Goal: Task Accomplishment & Management: Find specific page/section

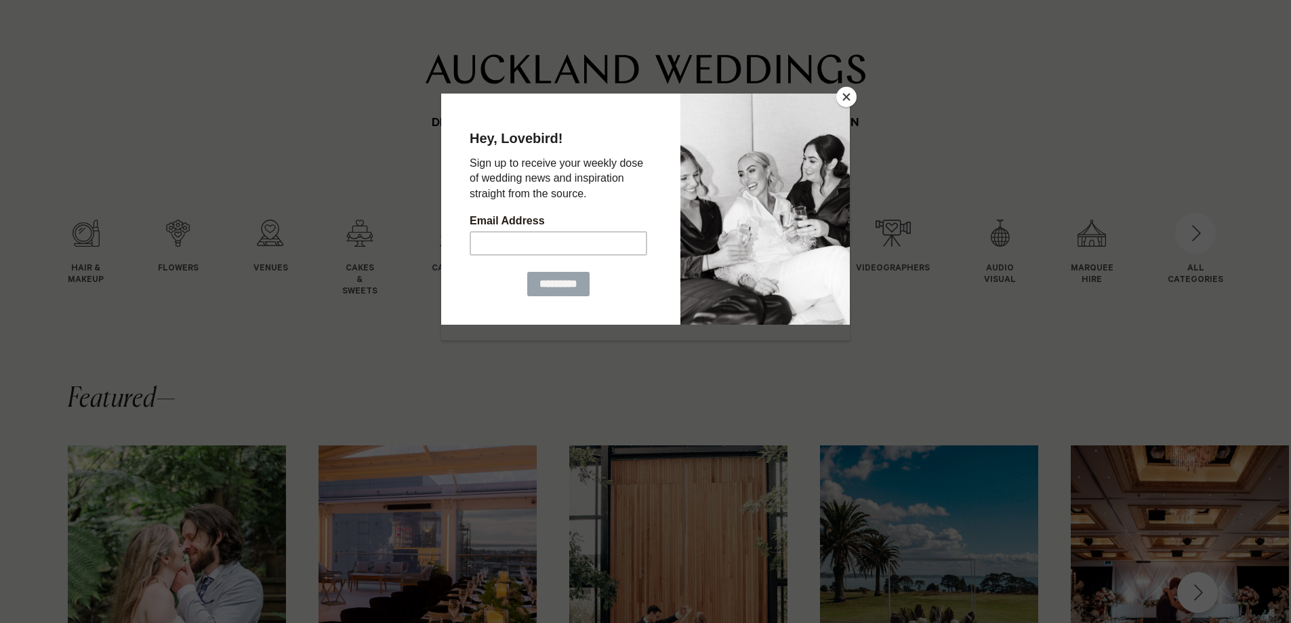
click at [839, 92] on button "Close" at bounding box center [846, 97] width 20 height 20
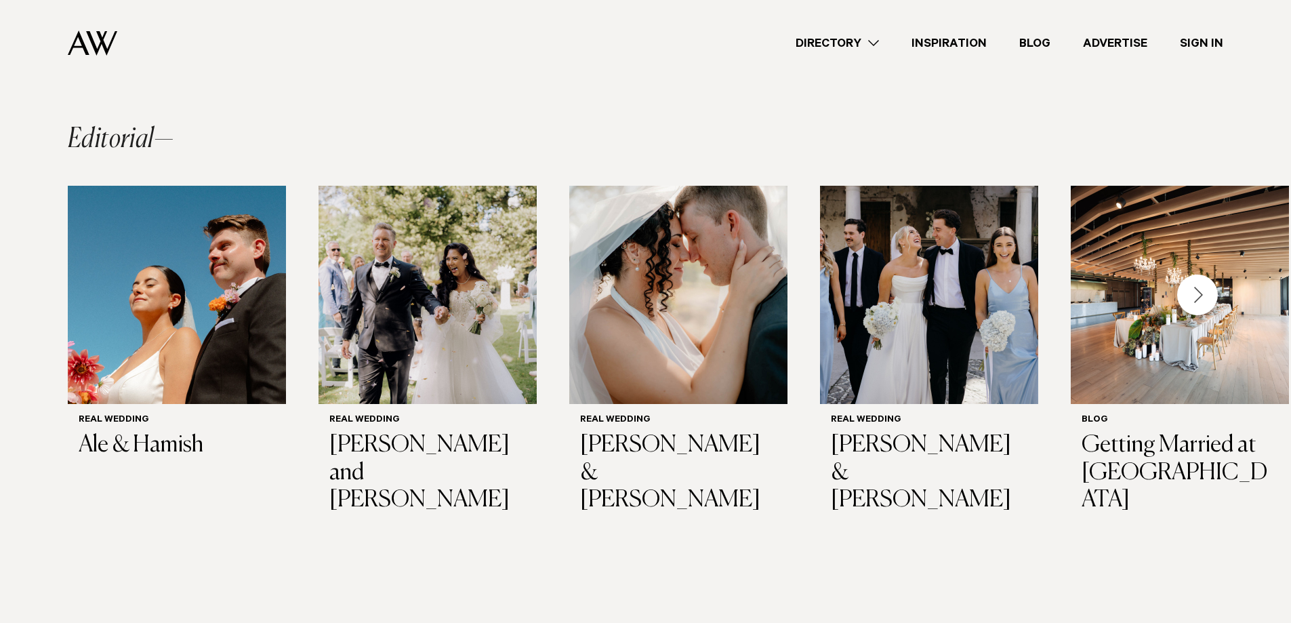
scroll to position [1056, 0]
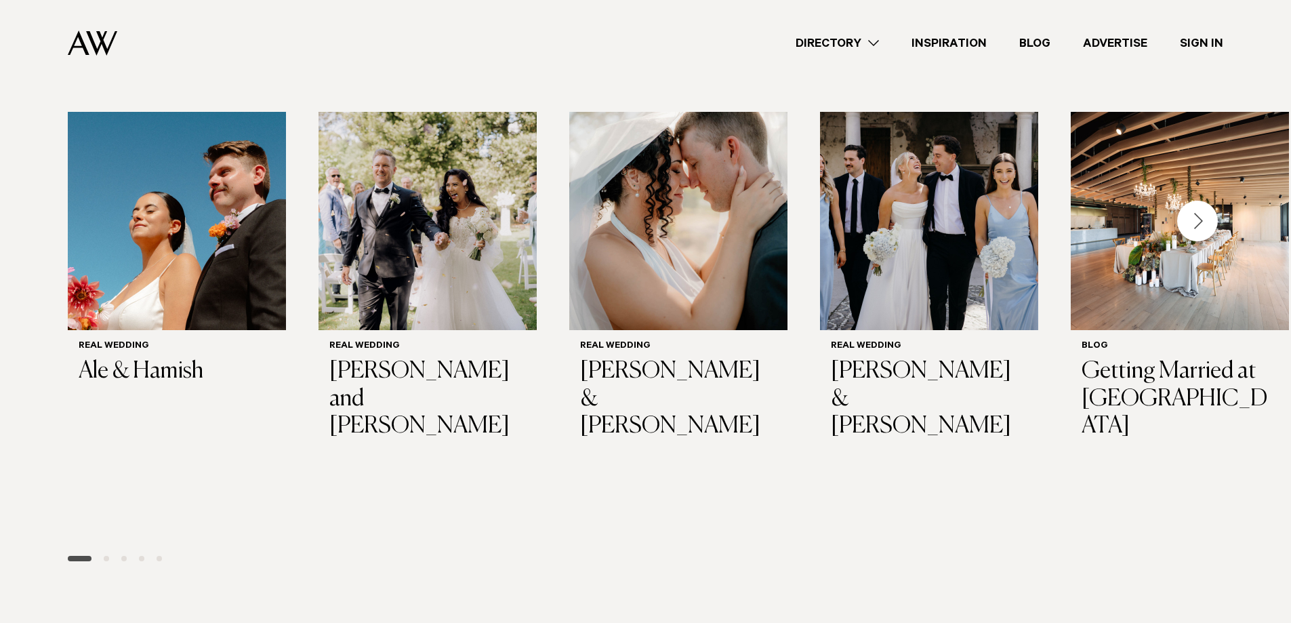
click at [1115, 45] on link "Advertise" at bounding box center [1114, 44] width 97 height 18
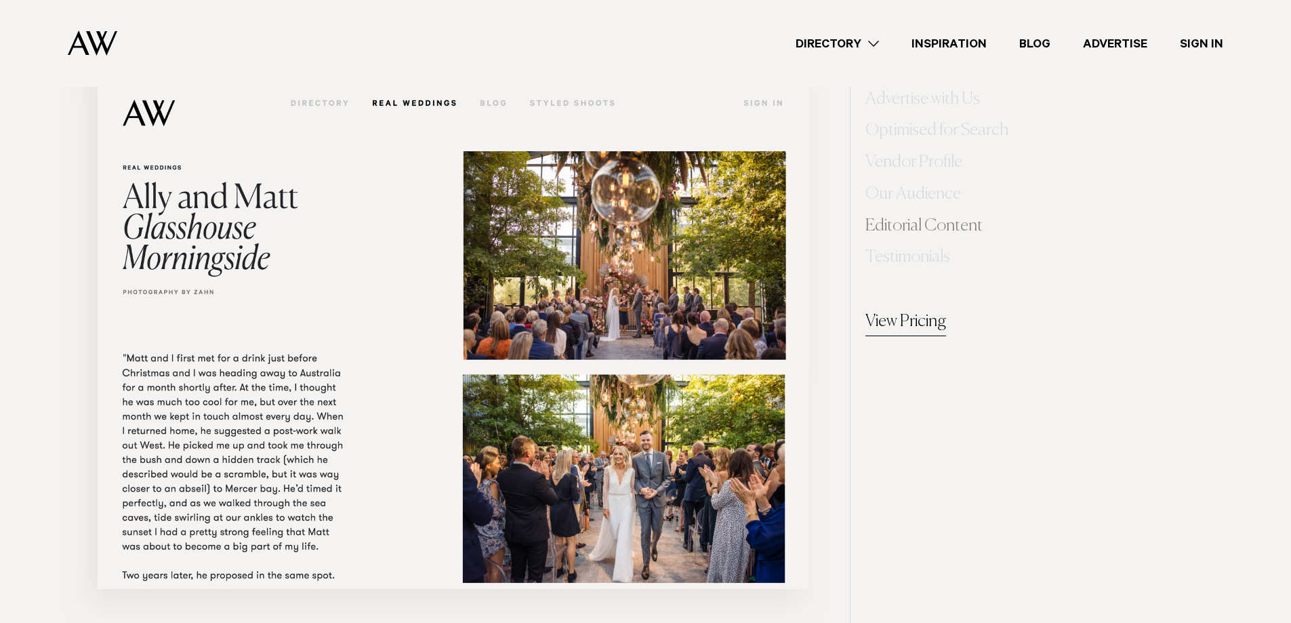
scroll to position [5766, 0]
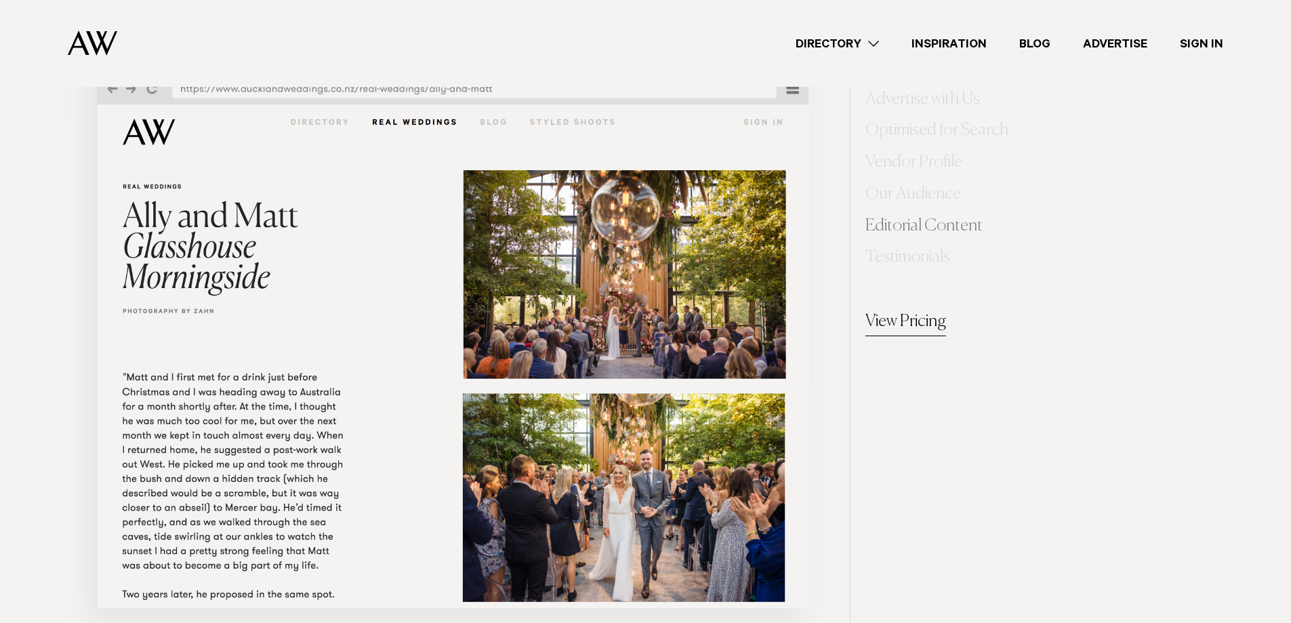
click at [896, 228] on link "Editorial Content" at bounding box center [923, 226] width 117 height 26
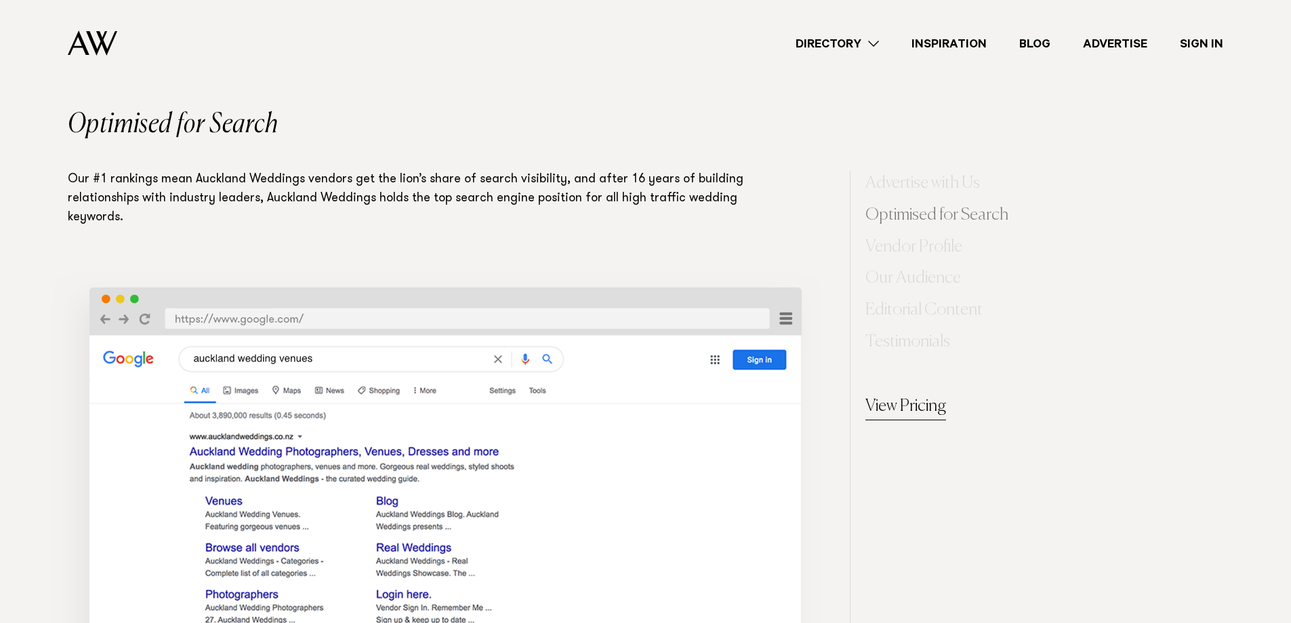
scroll to position [949, 0]
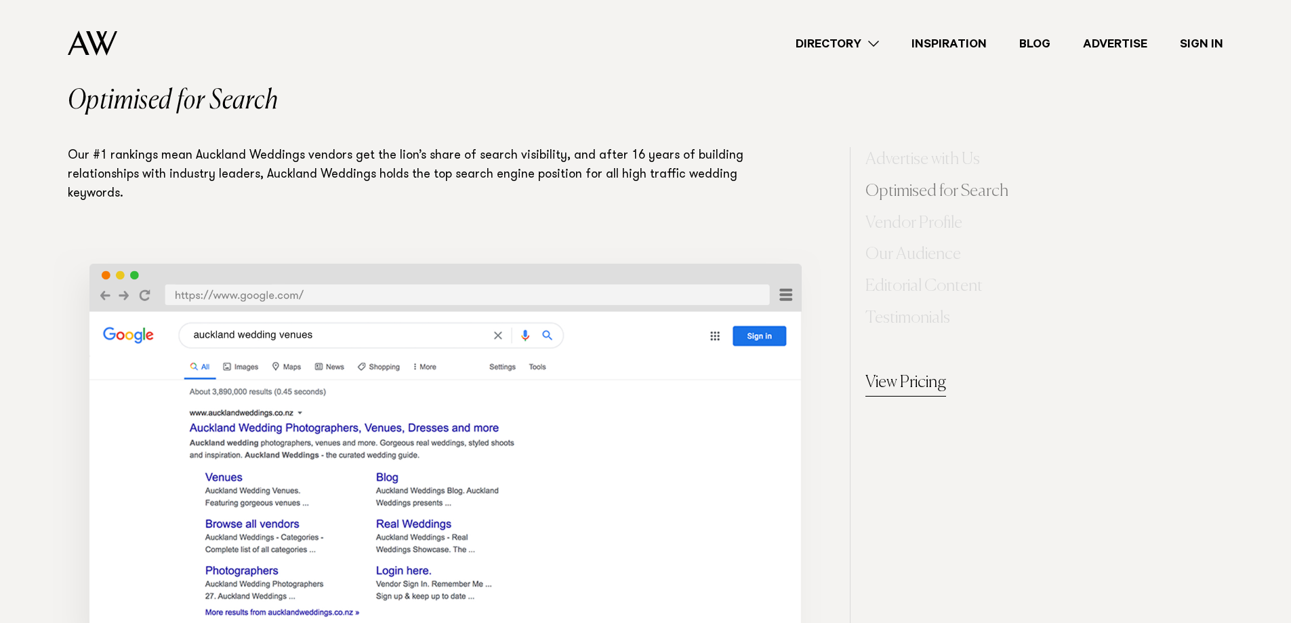
click at [932, 375] on link "View Pricing" at bounding box center [905, 383] width 81 height 27
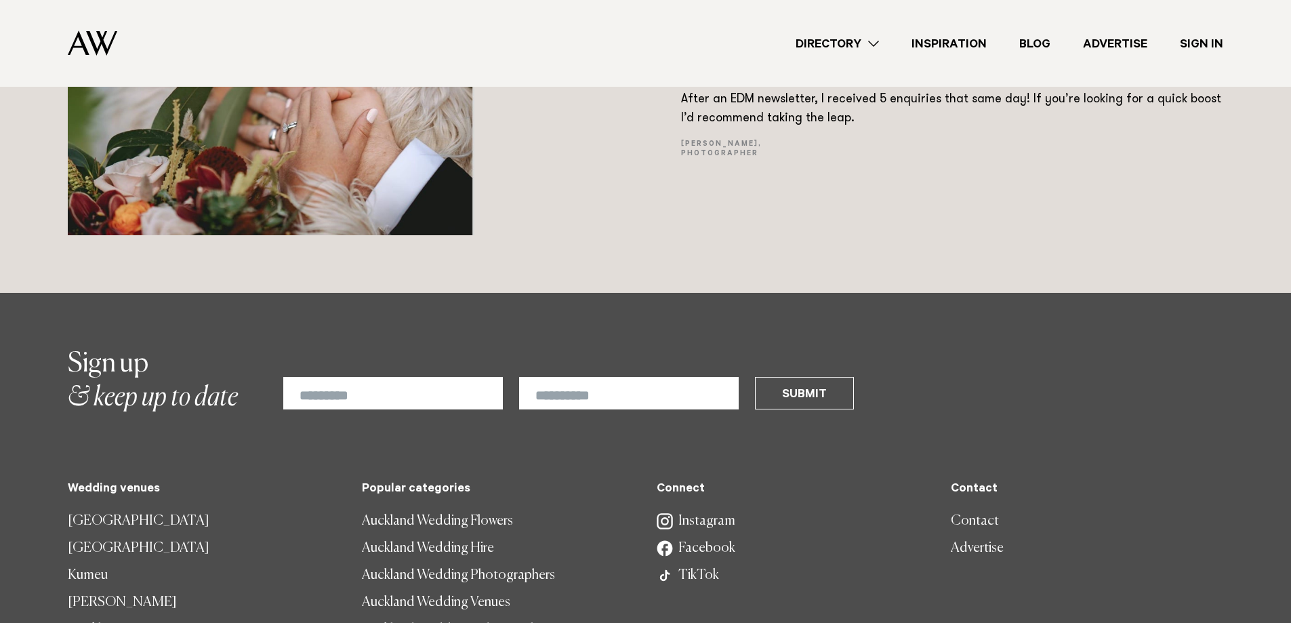
scroll to position [9150, 0]
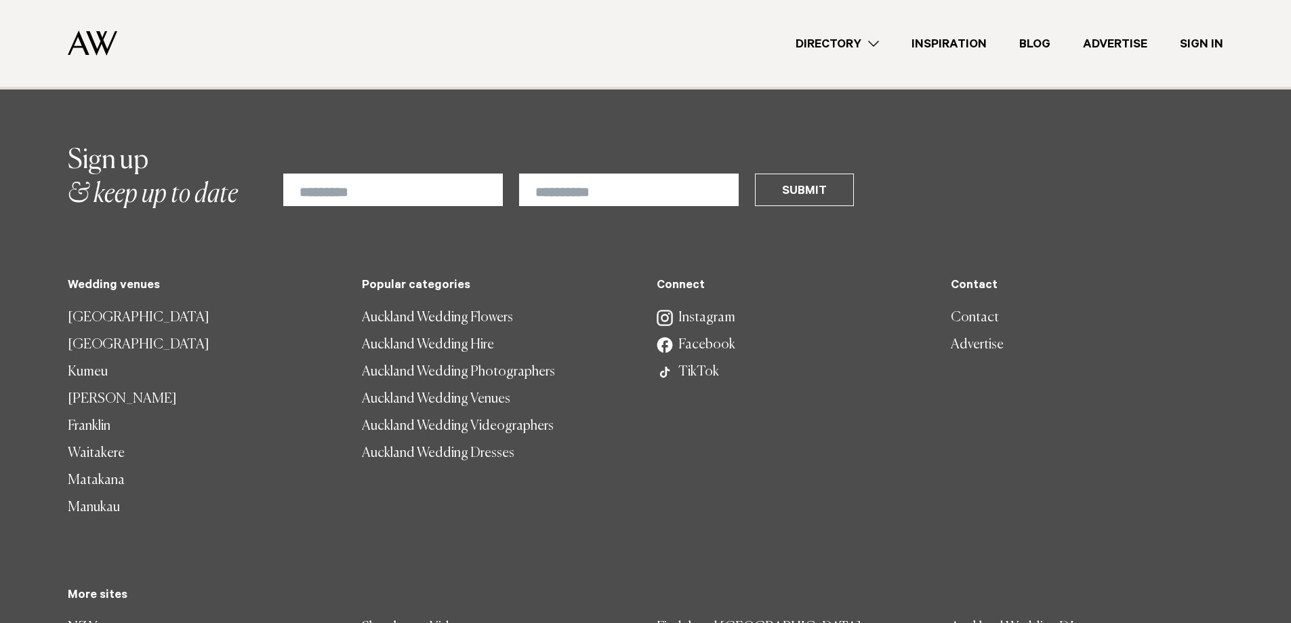
click at [978, 314] on link "Contact" at bounding box center [1087, 317] width 272 height 27
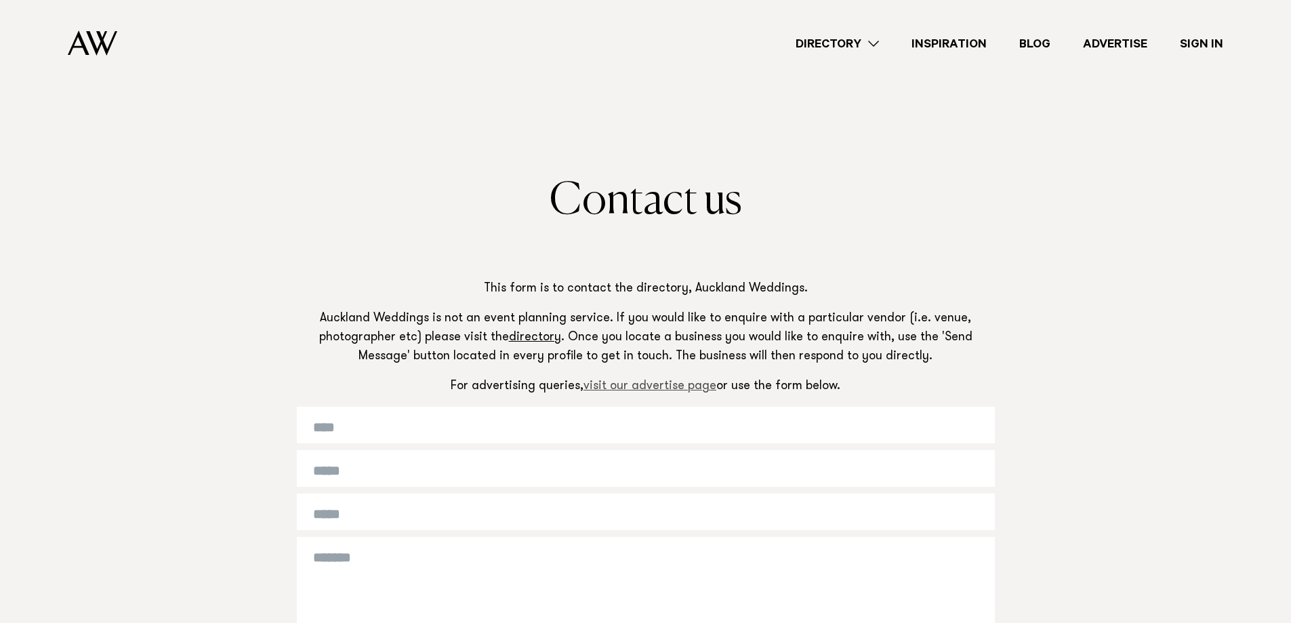
click at [607, 388] on link "visit our advertise page" at bounding box center [649, 386] width 133 height 12
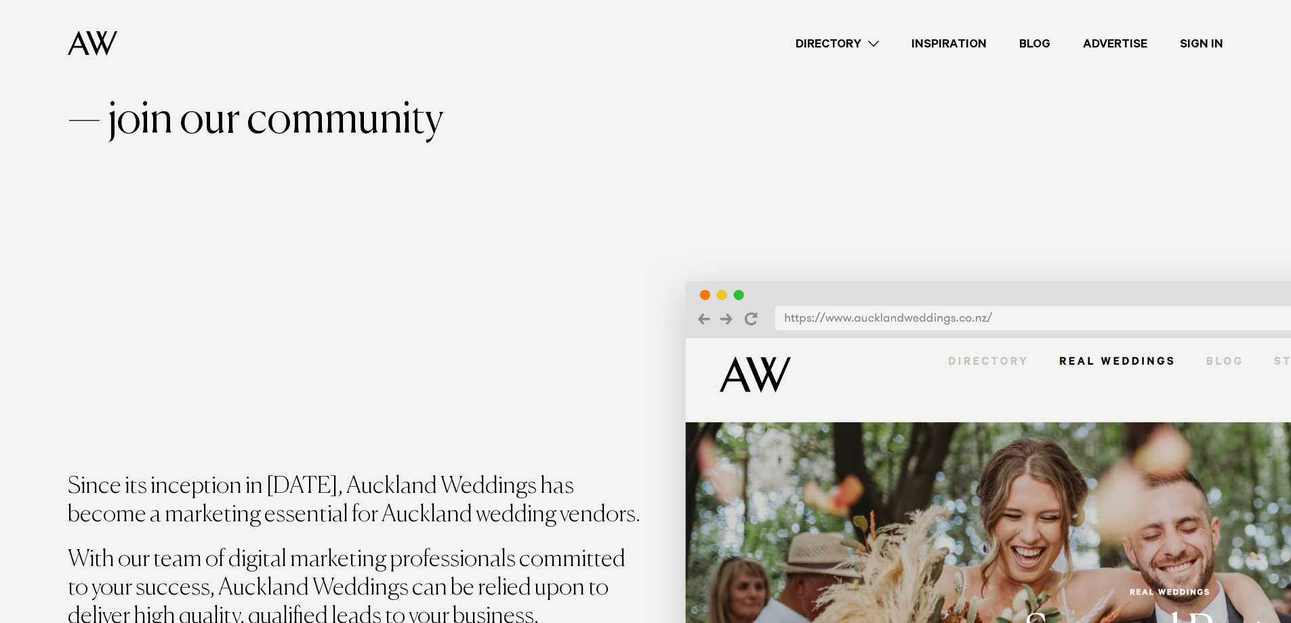
scroll to position [203, 0]
